Goal: Transaction & Acquisition: Subscribe to service/newsletter

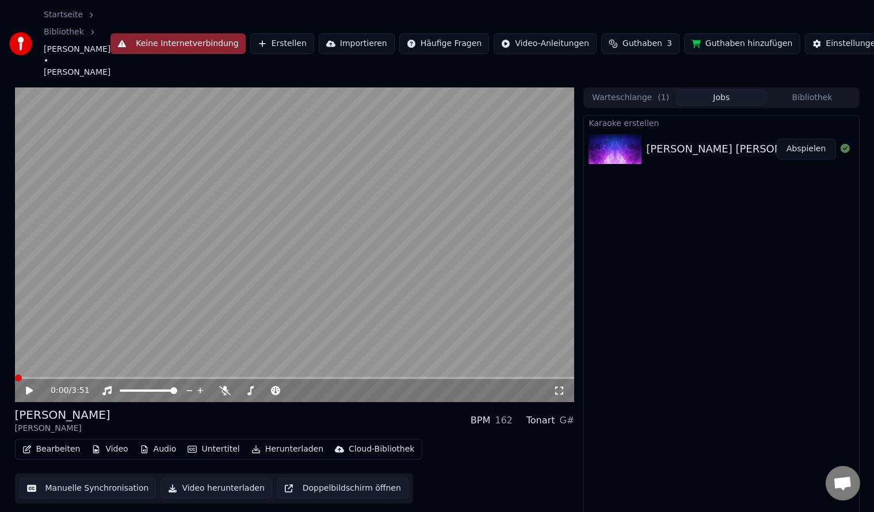
click at [15, 375] on span at bounding box center [18, 378] width 7 height 7
click at [32, 386] on icon at bounding box center [37, 390] width 27 height 9
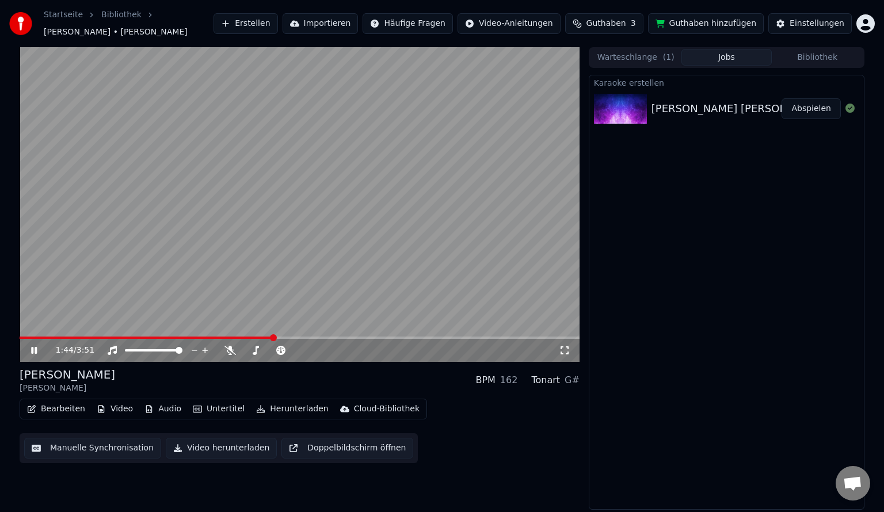
click at [295, 337] on span at bounding box center [300, 338] width 560 height 2
click at [311, 337] on span at bounding box center [300, 338] width 560 height 2
click at [323, 339] on div "2:01 / 3:51" at bounding box center [300, 350] width 560 height 23
click at [301, 337] on span at bounding box center [161, 338] width 283 height 2
click at [294, 337] on span at bounding box center [157, 338] width 275 height 2
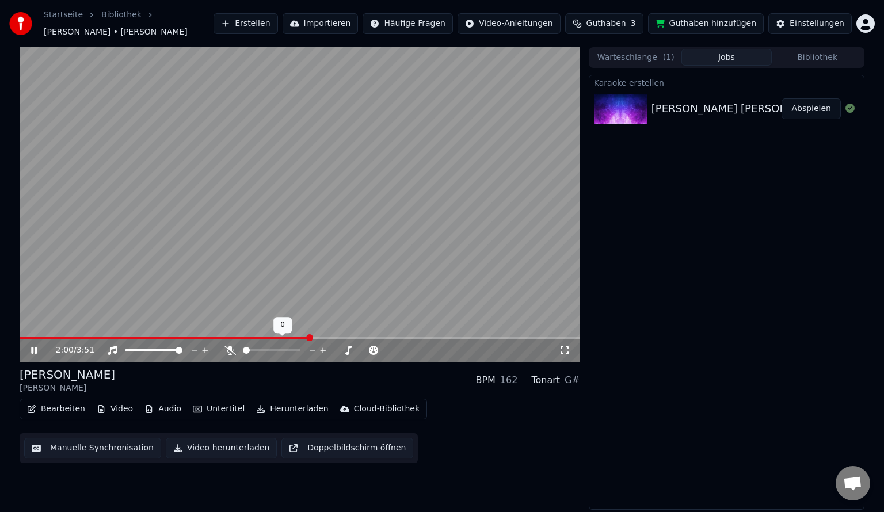
click at [249, 349] on div at bounding box center [282, 351] width 93 height 12
click at [258, 347] on span at bounding box center [259, 350] width 7 height 7
click at [350, 188] on video at bounding box center [300, 204] width 560 height 315
click at [790, 50] on button "Bibliothek" at bounding box center [817, 57] width 91 height 17
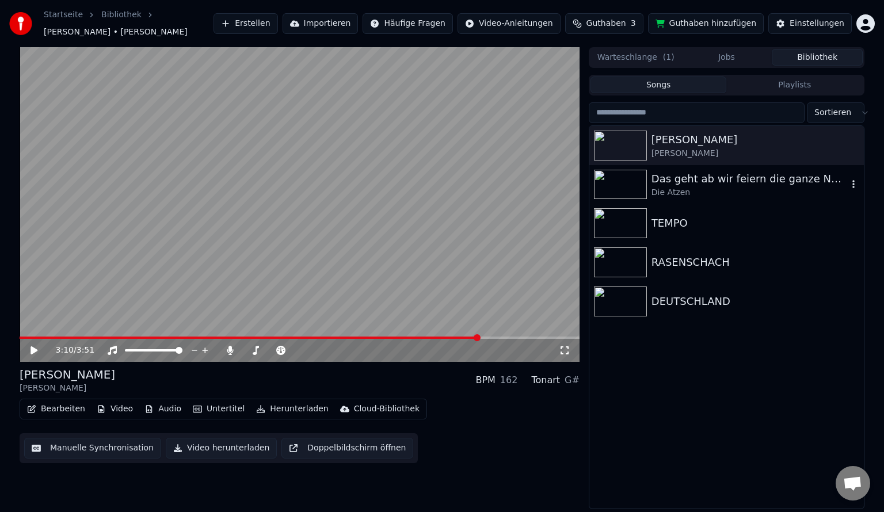
click at [668, 187] on div "Die Atzen" at bounding box center [750, 193] width 196 height 12
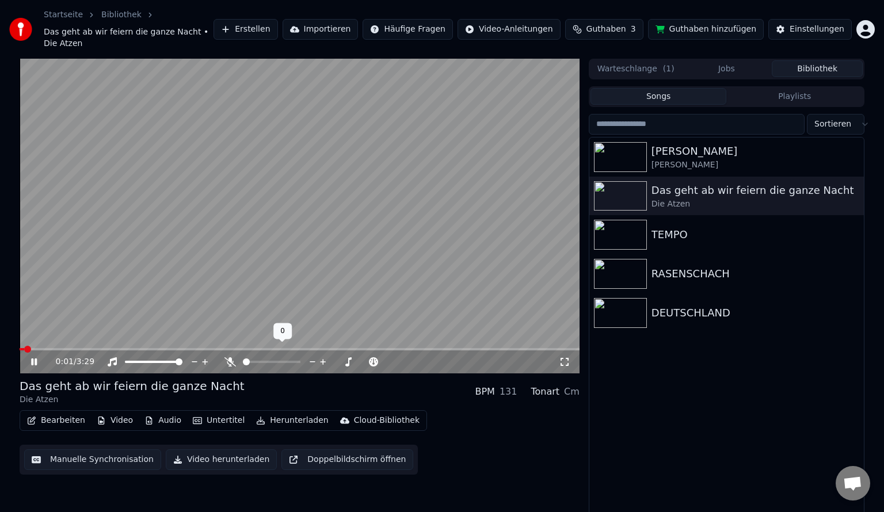
click at [243, 359] on span at bounding box center [246, 362] width 7 height 7
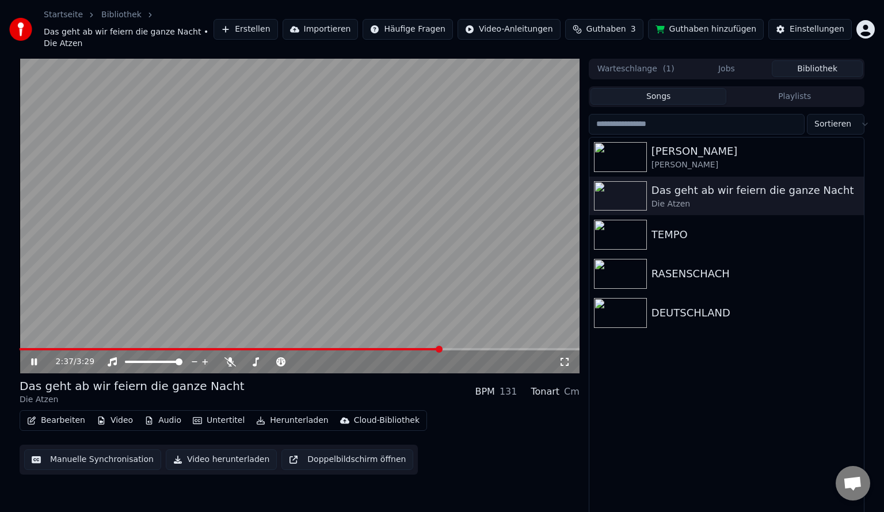
click at [292, 266] on video at bounding box center [300, 216] width 560 height 315
click at [679, 227] on div "TEMPO" at bounding box center [750, 235] width 196 height 16
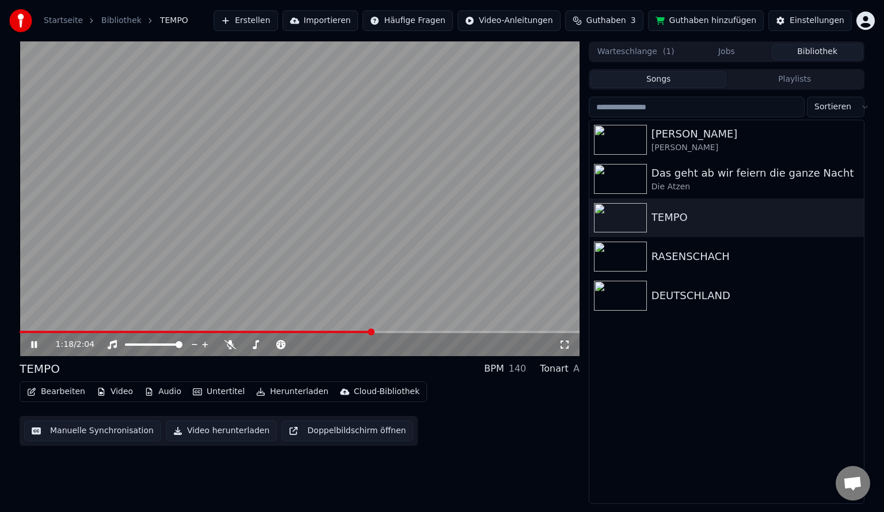
click at [356, 330] on video at bounding box center [300, 198] width 560 height 315
click at [345, 330] on video at bounding box center [300, 198] width 560 height 315
click at [334, 330] on video at bounding box center [300, 198] width 560 height 315
click at [334, 333] on span at bounding box center [177, 332] width 315 height 2
click at [32, 345] on icon at bounding box center [34, 345] width 7 height 8
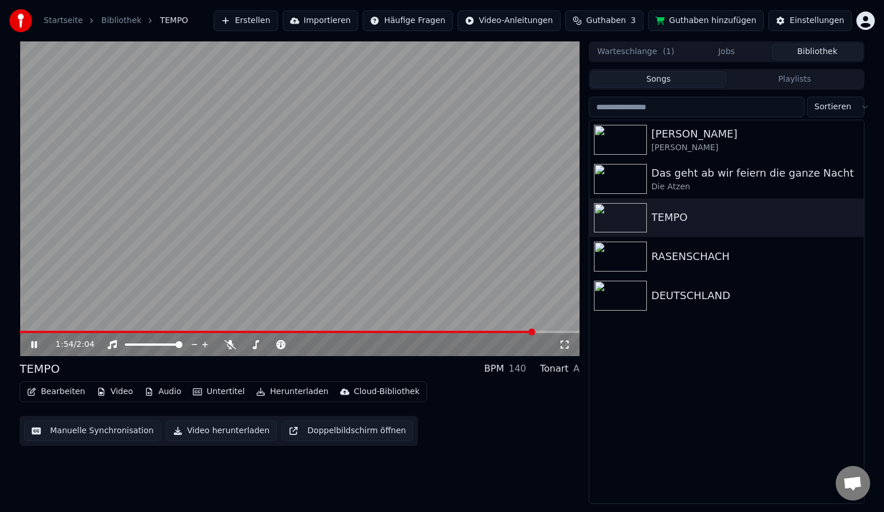
click at [355, 332] on span at bounding box center [277, 332] width 515 height 2
click at [297, 276] on video at bounding box center [300, 198] width 560 height 315
click at [332, 332] on span at bounding box center [191, 332] width 342 height 2
click at [233, 347] on icon at bounding box center [230, 344] width 12 height 9
click at [37, 345] on icon at bounding box center [34, 345] width 7 height 8
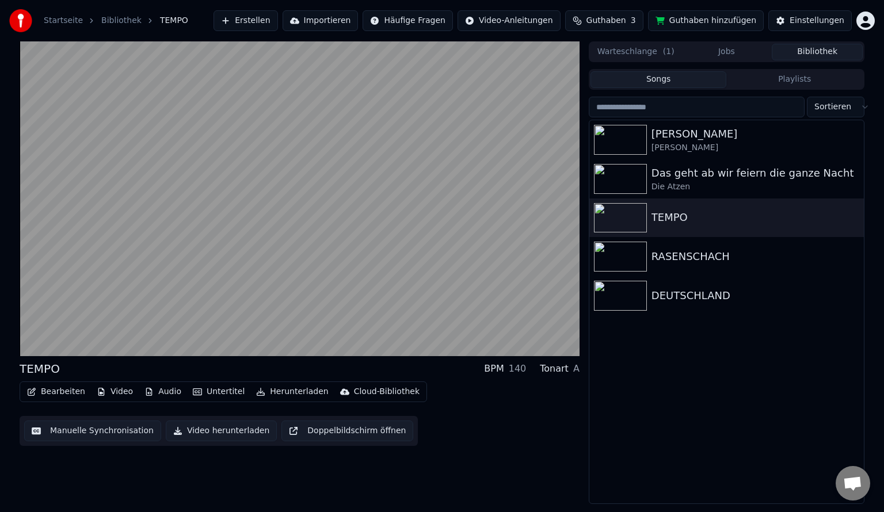
click at [264, 216] on video at bounding box center [300, 198] width 560 height 315
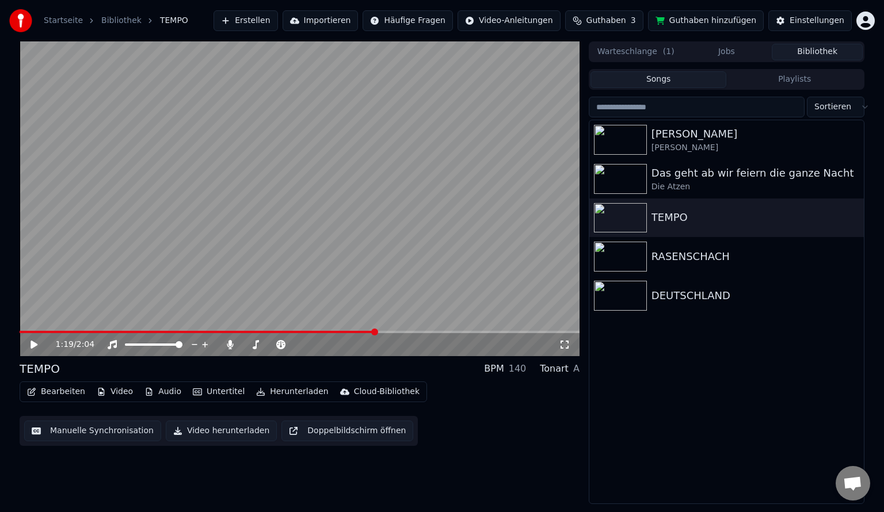
click at [264, 216] on video at bounding box center [300, 198] width 560 height 315
click at [395, 262] on video at bounding box center [300, 198] width 560 height 315
click at [662, 306] on div "DEUTSCHLAND" at bounding box center [726, 295] width 275 height 39
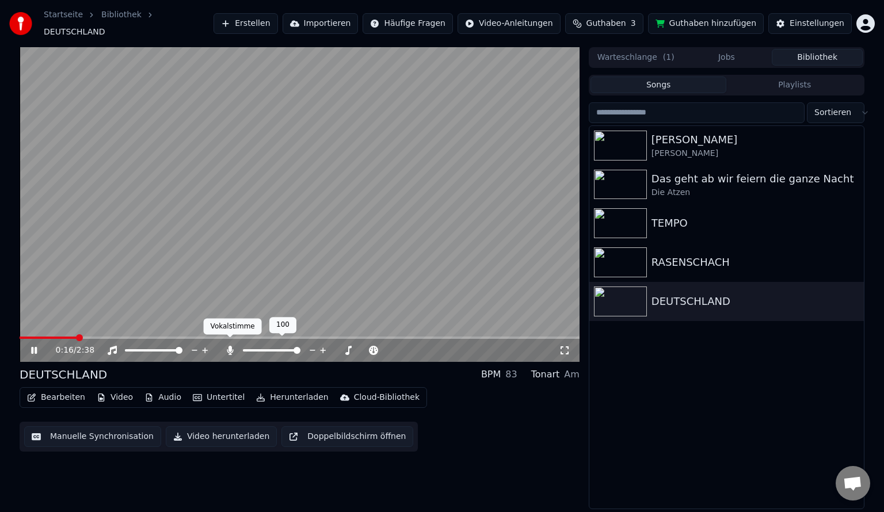
click at [238, 345] on div at bounding box center [282, 351] width 93 height 12
click at [211, 351] on div "0:17 / 2:38" at bounding box center [300, 350] width 560 height 23
click at [230, 346] on icon at bounding box center [230, 350] width 6 height 9
click at [131, 337] on span at bounding box center [76, 338] width 113 height 2
click at [35, 346] on icon at bounding box center [42, 350] width 27 height 9
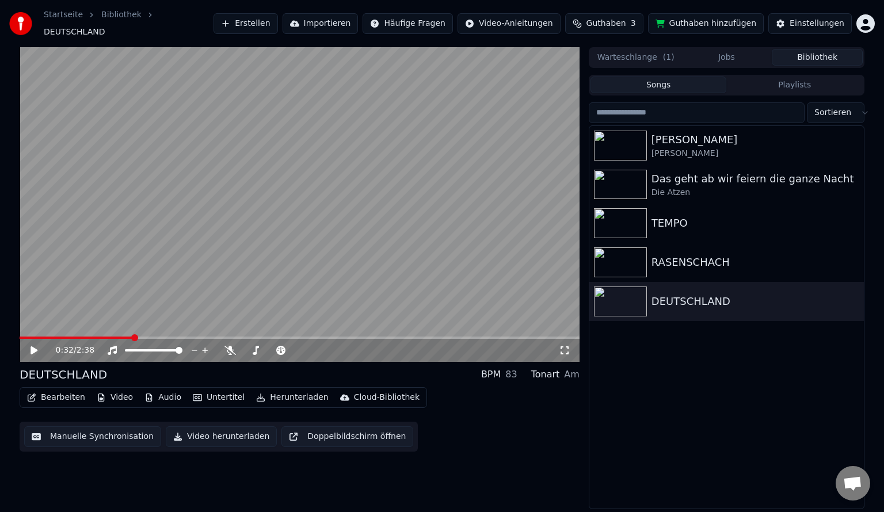
click at [102, 330] on video at bounding box center [300, 204] width 560 height 315
click at [107, 337] on span at bounding box center [79, 338] width 119 height 2
click at [83, 337] on span at bounding box center [52, 338] width 64 height 2
click at [137, 270] on video at bounding box center [300, 204] width 560 height 315
click at [138, 339] on div "0:39 / 2:38" at bounding box center [300, 350] width 560 height 23
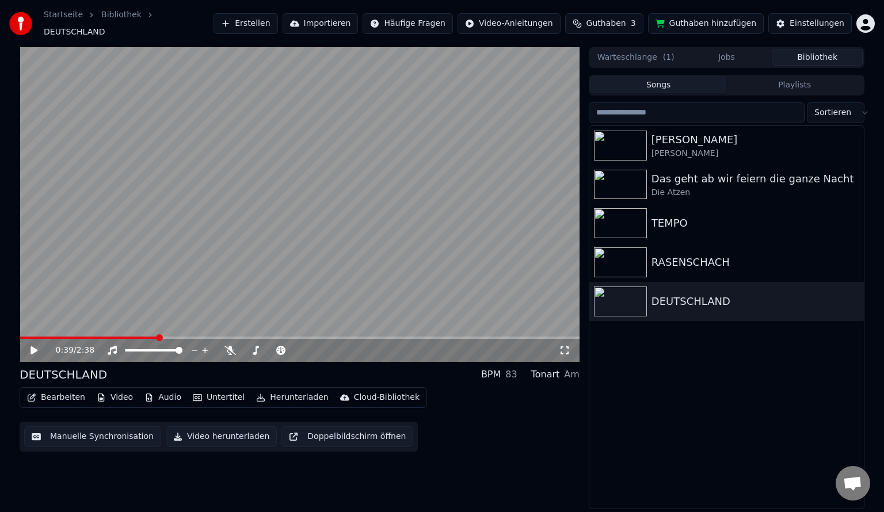
click at [147, 337] on span at bounding box center [89, 338] width 138 height 2
click at [31, 347] on icon at bounding box center [34, 351] width 7 height 8
click at [35, 346] on icon at bounding box center [42, 350] width 27 height 9
click at [35, 347] on icon at bounding box center [34, 351] width 7 height 8
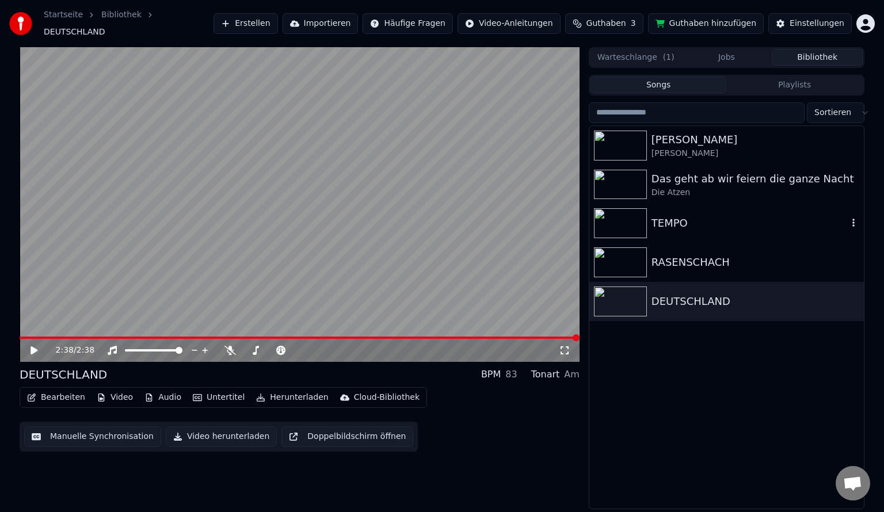
click at [680, 228] on div "TEMPO" at bounding box center [726, 223] width 275 height 39
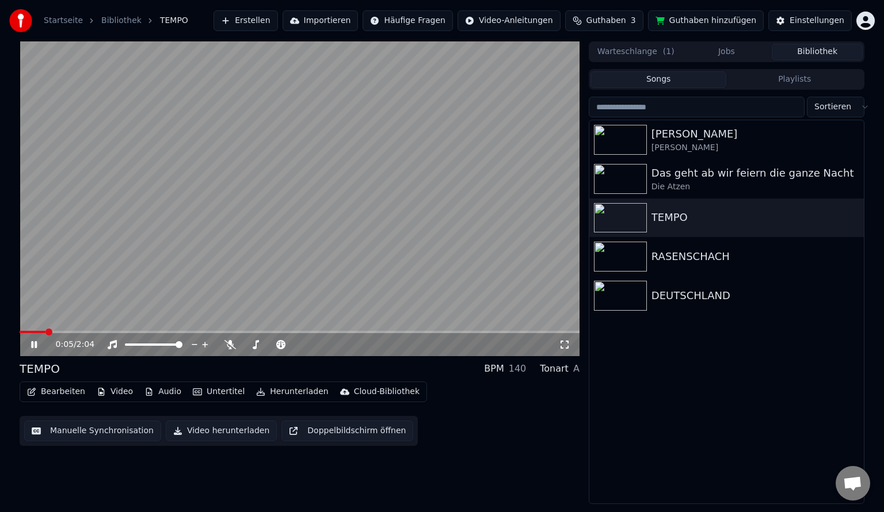
click at [302, 222] on video at bounding box center [300, 198] width 560 height 315
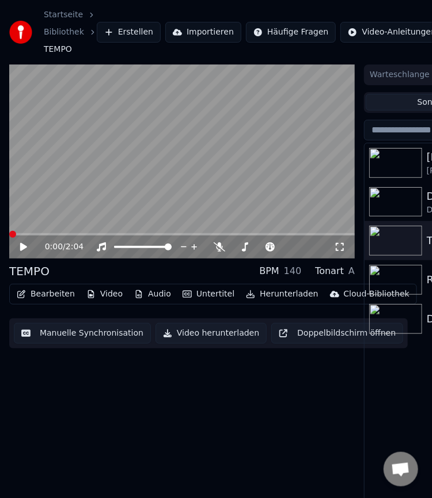
click at [9, 238] on span at bounding box center [12, 234] width 7 height 7
click at [227, 246] on div at bounding box center [268, 247] width 93 height 12
click at [247, 248] on span at bounding box center [248, 246] width 7 height 7
click at [34, 246] on icon at bounding box center [31, 246] width 26 height 9
click at [191, 192] on video at bounding box center [181, 161] width 345 height 195
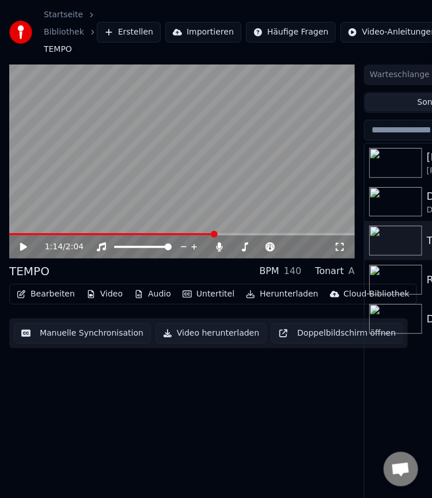
click at [218, 231] on span at bounding box center [214, 234] width 7 height 7
drag, startPoint x: 221, startPoint y: 228, endPoint x: 209, endPoint y: 235, distance: 13.9
click at [209, 235] on div "1:16 / 2:04" at bounding box center [181, 161] width 345 height 195
click at [200, 233] on span at bounding box center [105, 234] width 192 height 2
click at [170, 234] on span at bounding box center [89, 234] width 161 height 2
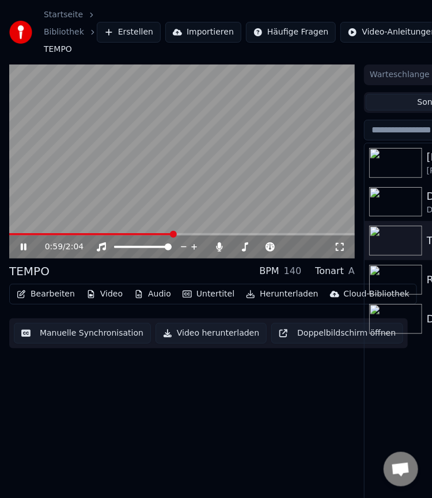
click at [25, 243] on icon at bounding box center [31, 246] width 26 height 9
click at [24, 243] on icon at bounding box center [31, 246] width 26 height 9
click at [128, 157] on video at bounding box center [181, 161] width 345 height 195
click at [26, 246] on icon at bounding box center [23, 247] width 7 height 8
click at [27, 246] on icon at bounding box center [31, 246] width 26 height 9
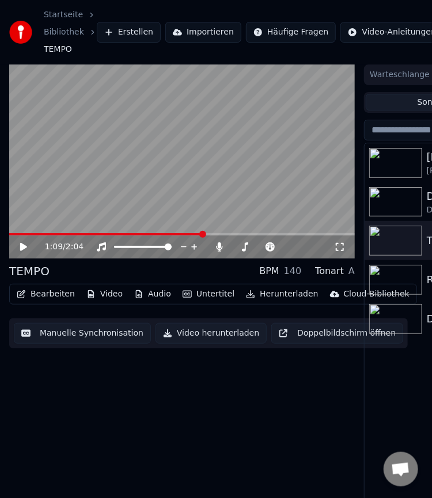
click at [24, 253] on div "1:09 / 2:04" at bounding box center [181, 246] width 345 height 23
click at [24, 250] on icon at bounding box center [31, 246] width 26 height 9
click at [24, 250] on icon at bounding box center [24, 246] width 6 height 7
click at [24, 250] on icon at bounding box center [31, 246] width 26 height 9
click at [24, 250] on icon at bounding box center [24, 246] width 6 height 7
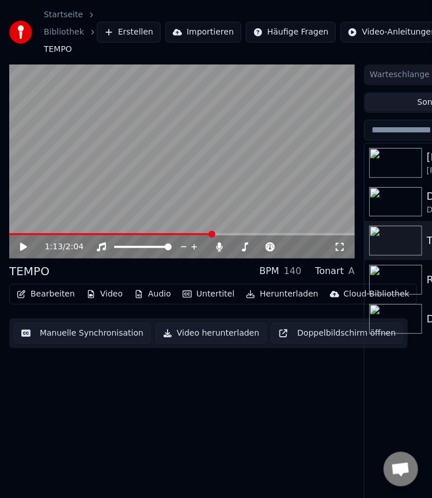
click at [22, 246] on icon at bounding box center [23, 247] width 7 height 8
click at [22, 246] on icon at bounding box center [24, 246] width 6 height 7
click at [25, 246] on icon at bounding box center [23, 247] width 7 height 8
click at [195, 161] on video at bounding box center [181, 161] width 345 height 195
click at [233, 371] on div "1:29 / 2:04 TEMPO BPM 140 Tonart A Bearbeiten Video Audio Untertitel Herunterla…" at bounding box center [181, 290] width 345 height 452
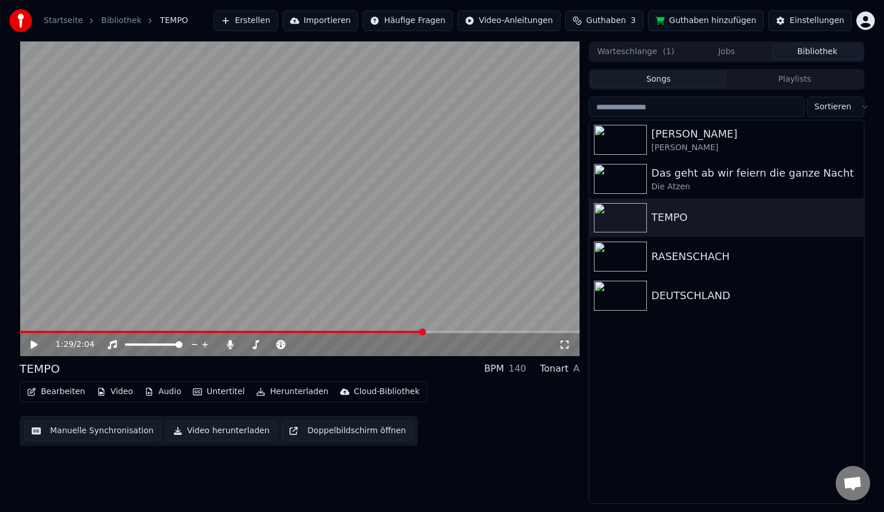
click at [874, 22] on html "Startseite Bibliothek TEMPO Erstellen Importieren Häufige Fragen Video-Anleitun…" at bounding box center [442, 256] width 884 height 512
click at [872, 22] on html "Startseite Bibliothek TEMPO Erstellen Importieren Häufige Fragen Video-Anleitun…" at bounding box center [442, 256] width 884 height 512
click at [863, 21] on html "Startseite Bibliothek TEMPO Erstellen Importieren Häufige Fragen Video-Anleitun…" at bounding box center [442, 256] width 884 height 512
drag, startPoint x: 831, startPoint y: 46, endPoint x: 792, endPoint y: 45, distance: 39.1
click at [792, 45] on div "[PERSON_NAME][EMAIL_ADDRESS][DOMAIN_NAME] Abrechnung Funktionen abstimmen Abmel…" at bounding box center [815, 100] width 138 height 136
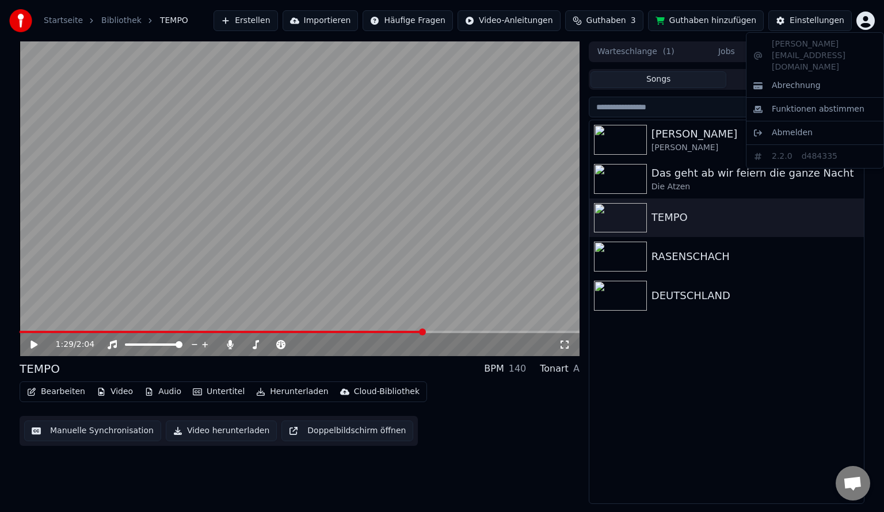
click at [815, 48] on div "[PERSON_NAME][EMAIL_ADDRESS][DOMAIN_NAME] Abrechnung Funktionen abstimmen Abmel…" at bounding box center [815, 100] width 138 height 136
click at [487, 419] on html "Startseite Bibliothek TEMPO Erstellen Importieren Häufige Fragen Video-Anleitun…" at bounding box center [442, 256] width 884 height 512
click at [866, 25] on html "Startseite Bibliothek TEMPO Erstellen Importieren Häufige Fragen Video-Anleitun…" at bounding box center [442, 256] width 884 height 512
click at [799, 127] on span "Abmelden" at bounding box center [792, 133] width 41 height 12
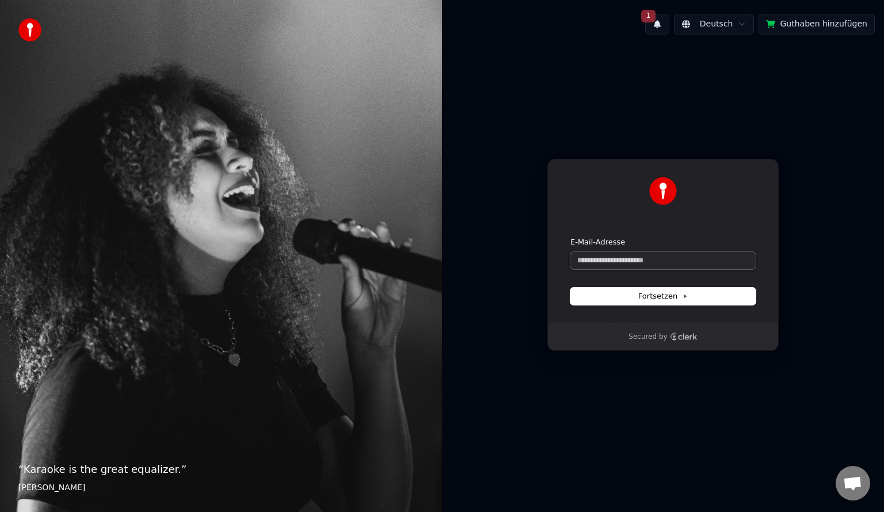
click at [653, 258] on input "E-Mail-Adresse" at bounding box center [662, 260] width 185 height 17
paste input "**********"
click at [677, 302] on button "Fortsetzen" at bounding box center [662, 296] width 185 height 17
type input "**********"
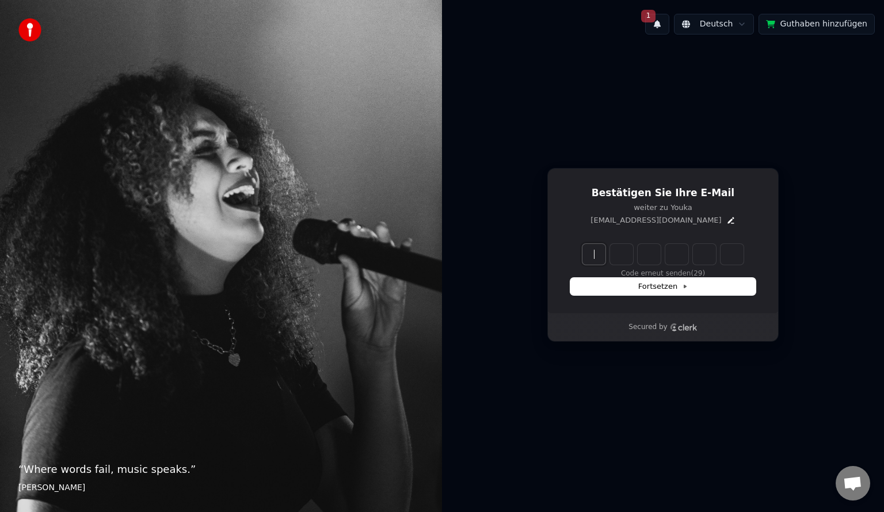
click at [597, 244] on input "Enter verification code" at bounding box center [674, 254] width 184 height 21
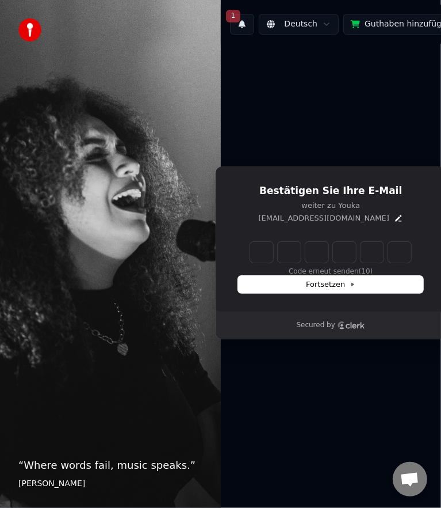
click at [264, 257] on input "Enter verification code" at bounding box center [342, 252] width 184 height 21
click at [315, 254] on input "**" at bounding box center [342, 252] width 184 height 21
click at [325, 254] on input "**" at bounding box center [342, 252] width 184 height 21
click at [267, 253] on input "**" at bounding box center [342, 252] width 184 height 21
type input "******"
